Goal: Transaction & Acquisition: Purchase product/service

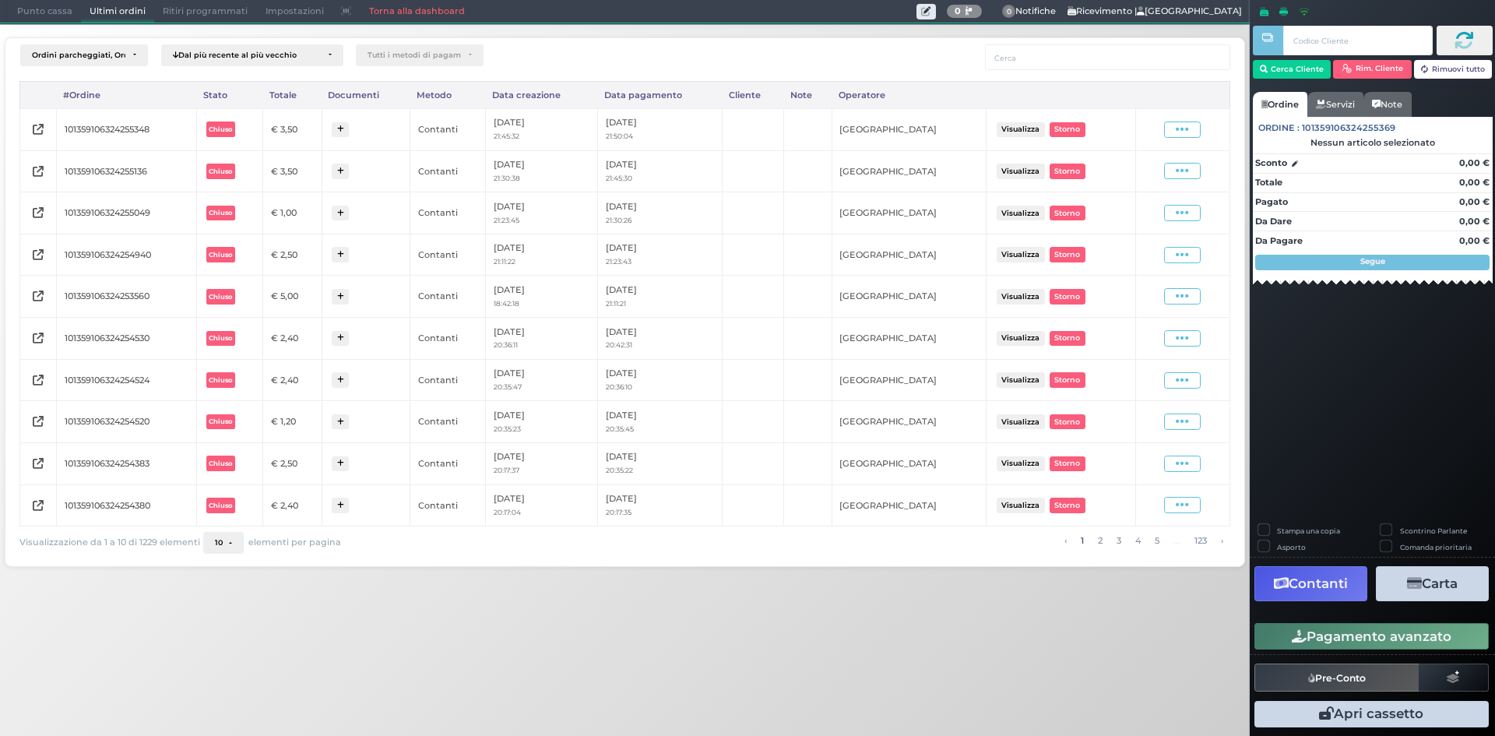
drag, startPoint x: 63, startPoint y: 12, endPoint x: 72, endPoint y: 22, distance: 12.7
click at [63, 12] on span "Punto cassa" at bounding box center [45, 12] width 72 height 22
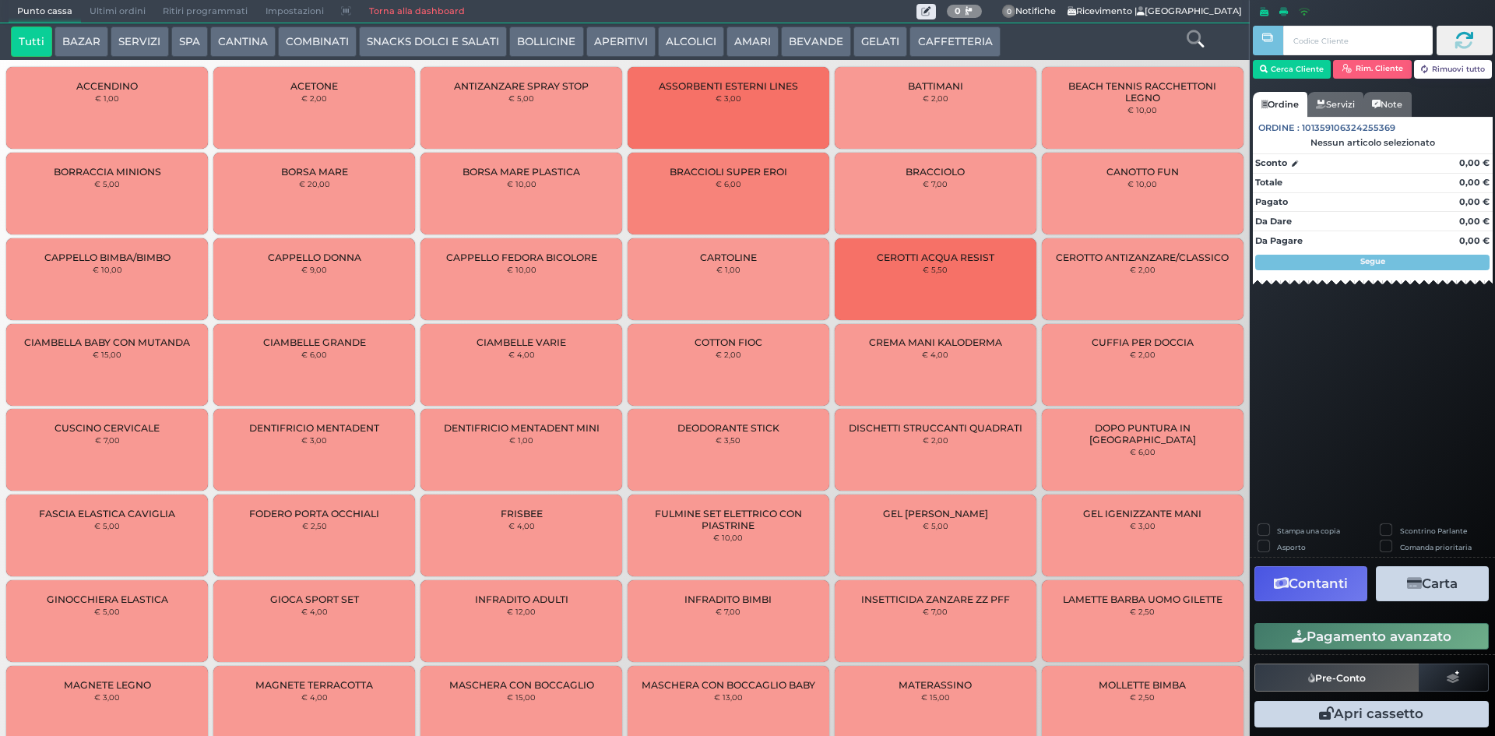
click at [813, 38] on button "BEVANDE" at bounding box center [816, 41] width 70 height 31
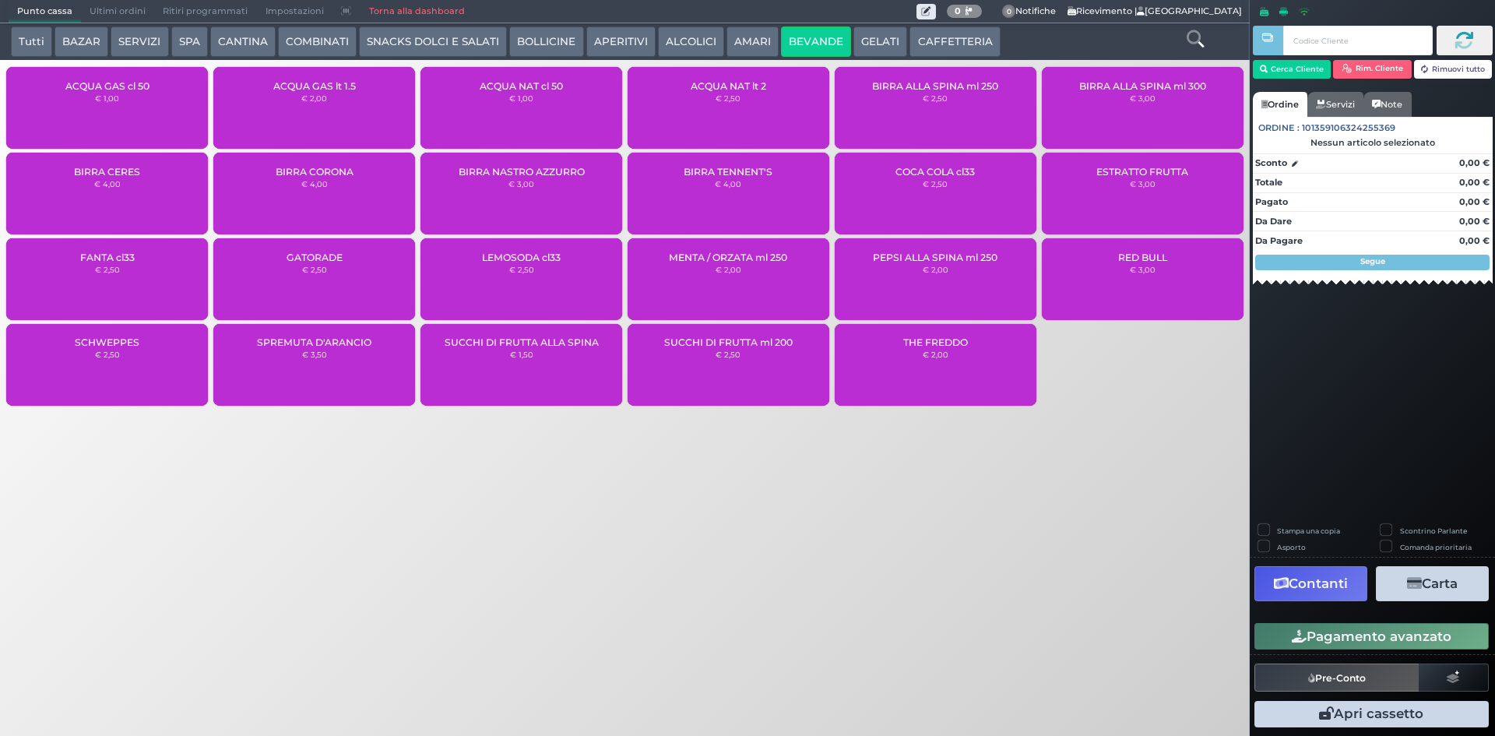
click at [708, 118] on div "ACQUA NAT lt 2 € 2,50" at bounding box center [728, 108] width 202 height 82
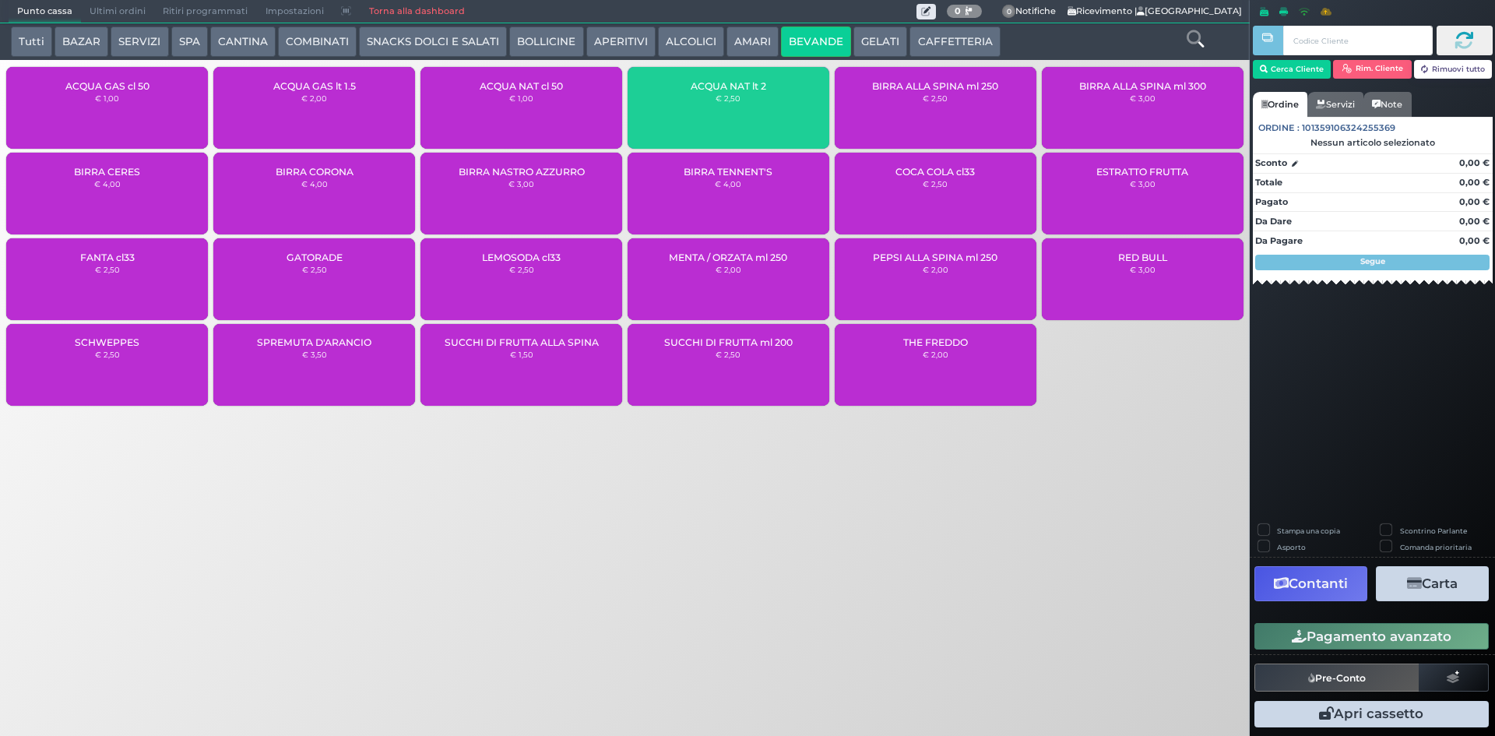
click at [1379, 635] on button "Pagamento avanzato" at bounding box center [1371, 636] width 234 height 26
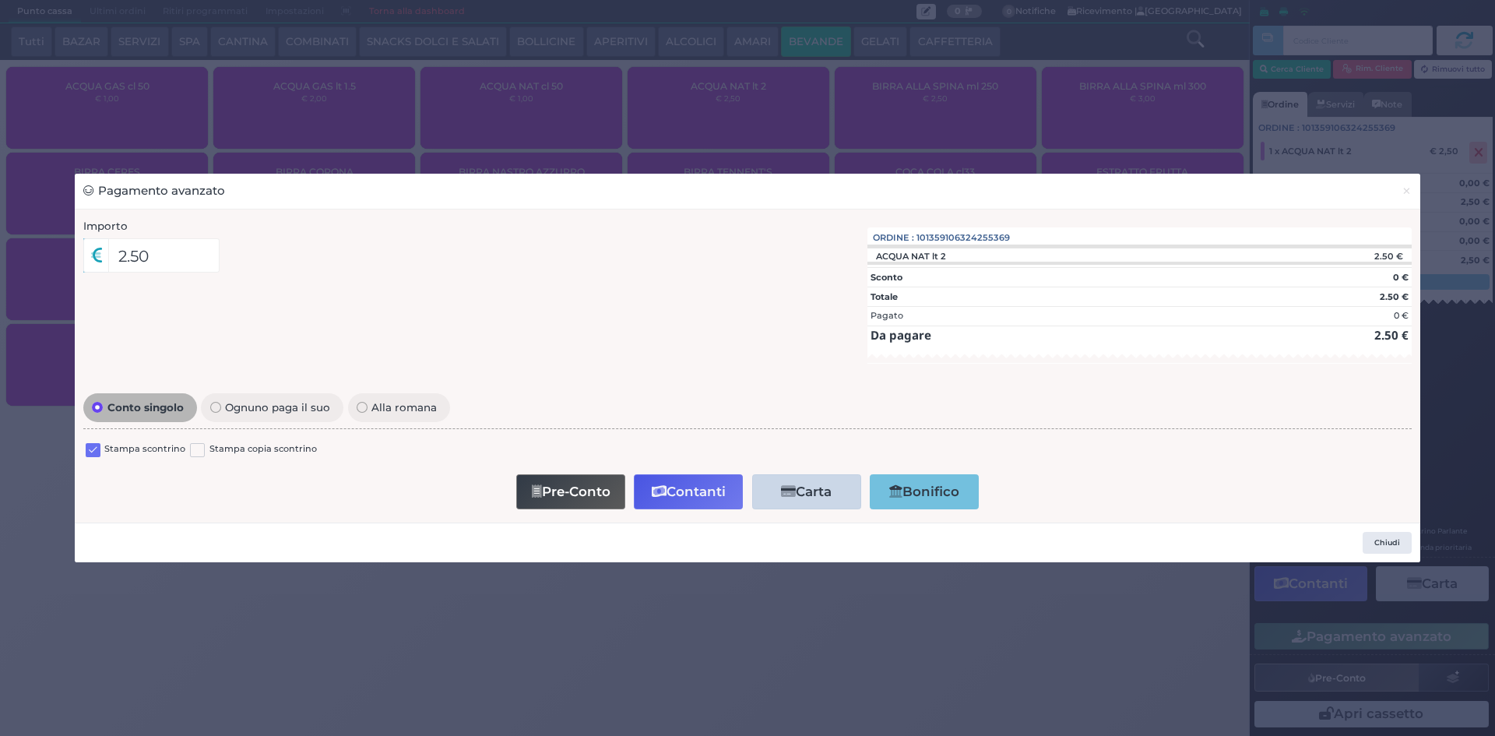
click at [92, 453] on label at bounding box center [93, 450] width 15 height 15
click at [0, 0] on input "checkbox" at bounding box center [0, 0] width 0 height 0
click at [668, 508] on button "Contanti" at bounding box center [688, 491] width 109 height 35
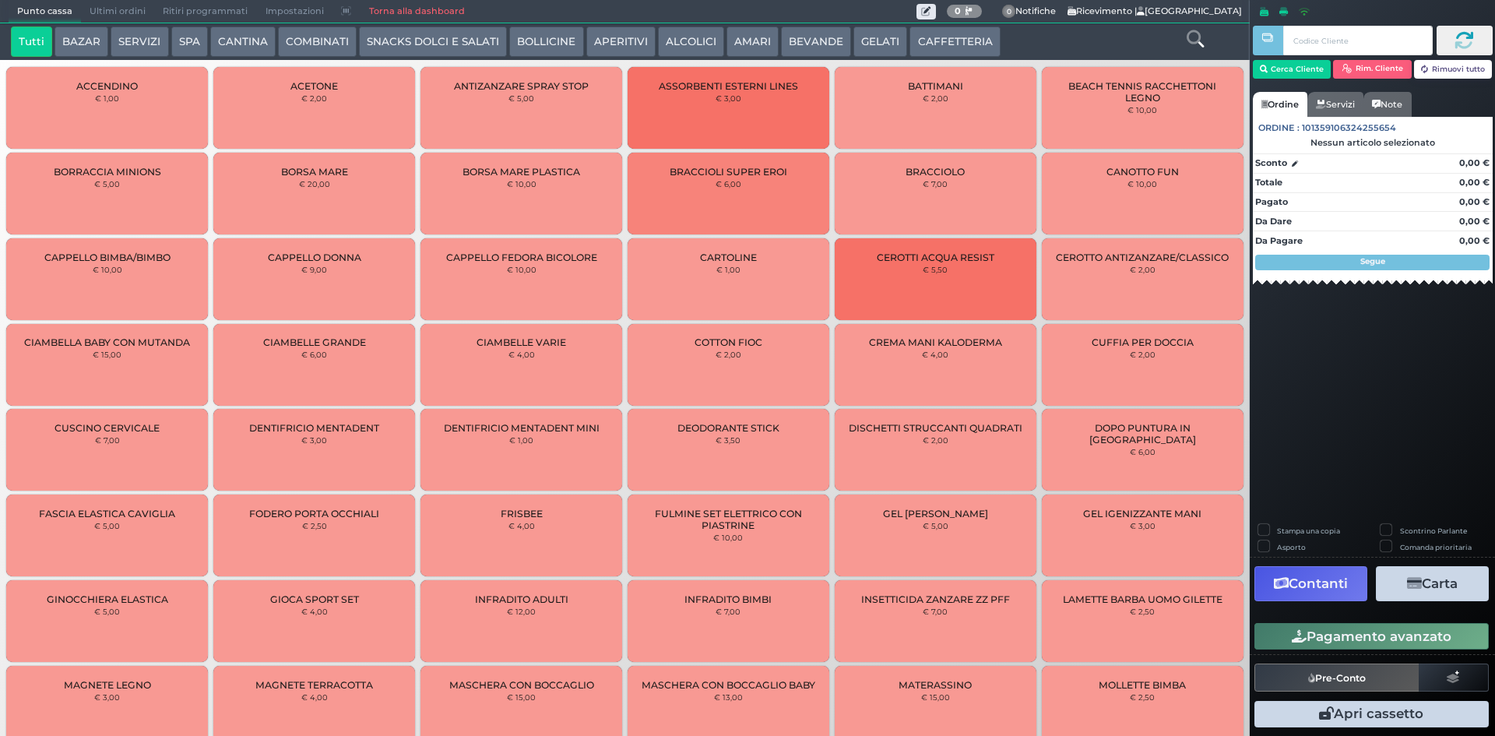
click at [100, 7] on span "Ultimi ordini" at bounding box center [117, 12] width 73 height 22
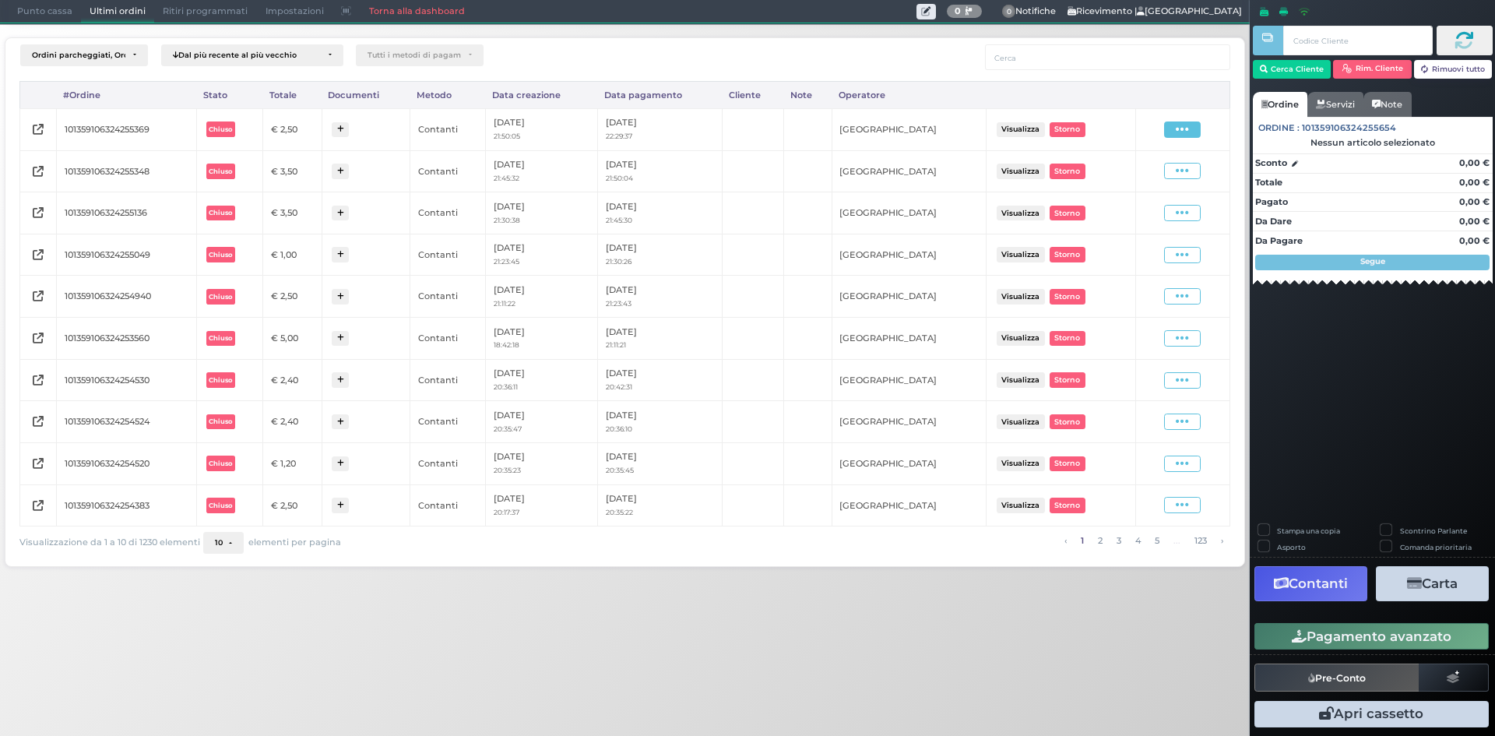
click at [1188, 133] on icon at bounding box center [1181, 129] width 13 height 15
click at [1161, 179] on span "Ristampa Pre-Conto" at bounding box center [1144, 174] width 64 height 26
